Goal: Browse casually: Explore the website without a specific task or goal

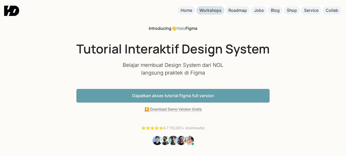
click at [211, 11] on div "Workshops" at bounding box center [210, 10] width 22 height 5
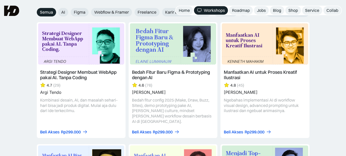
scroll to position [566, 0]
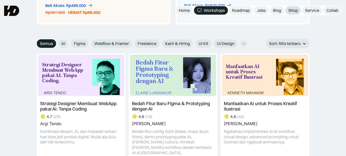
click at [288, 11] on link "Shop" at bounding box center [293, 10] width 16 height 8
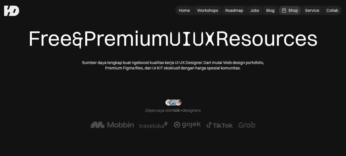
click at [17, 9] on img at bounding box center [11, 11] width 15 height 10
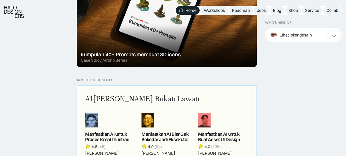
scroll to position [463, 0]
